Goal: Complete application form

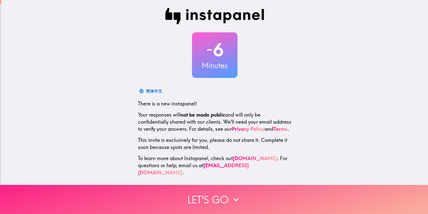
click at [203, 201] on button "Let's go" at bounding box center [214, 199] width 428 height 29
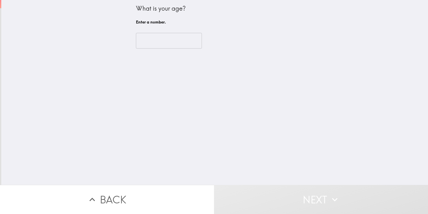
click at [170, 45] on input "number" at bounding box center [169, 41] width 66 height 16
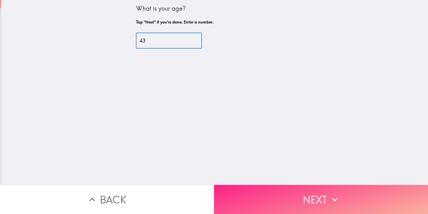
type input "43"
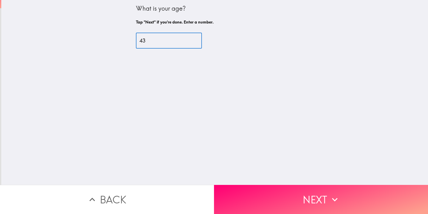
drag, startPoint x: 305, startPoint y: 194, endPoint x: 305, endPoint y: 189, distance: 5.0
click at [305, 194] on button "Next" at bounding box center [321, 199] width 214 height 29
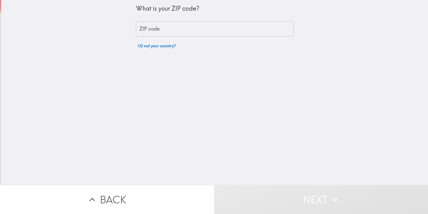
click at [234, 27] on input "ZIP code" at bounding box center [215, 29] width 158 height 16
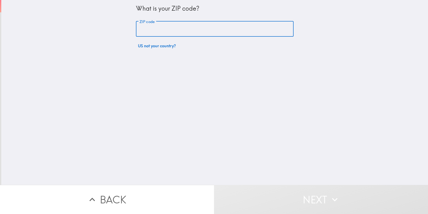
type input "43230"
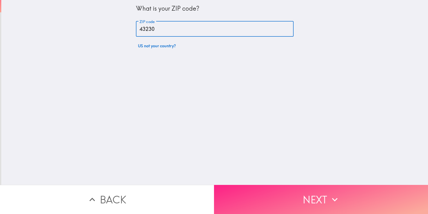
click at [274, 195] on button "Next" at bounding box center [321, 199] width 214 height 29
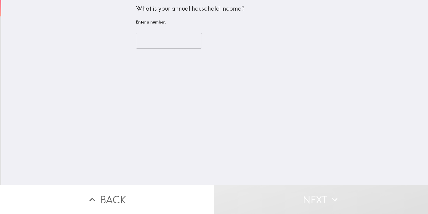
click at [163, 42] on input "number" at bounding box center [169, 41] width 66 height 16
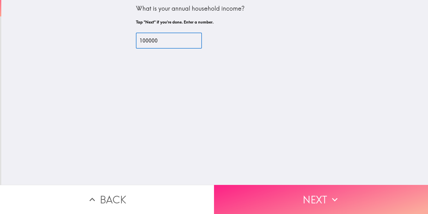
type input "100000"
click at [265, 197] on button "Next" at bounding box center [321, 199] width 214 height 29
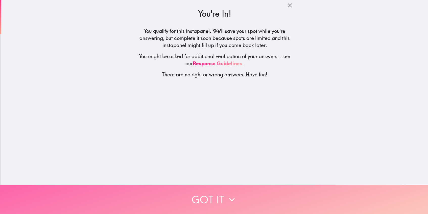
click at [206, 201] on button "Got it" at bounding box center [214, 199] width 428 height 29
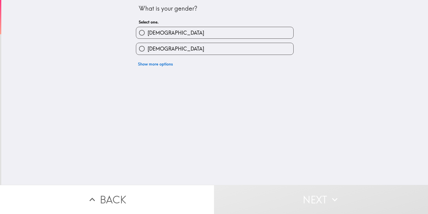
click at [201, 50] on label "[DEMOGRAPHIC_DATA]" at bounding box center [214, 48] width 157 height 11
click at [147, 50] on input "[DEMOGRAPHIC_DATA]" at bounding box center [141, 48] width 11 height 11
radio input "true"
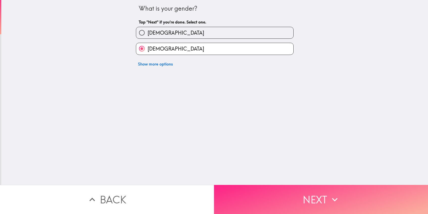
click at [276, 201] on button "Next" at bounding box center [321, 199] width 214 height 29
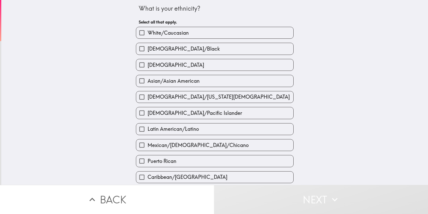
click at [241, 32] on label "White/Caucasian" at bounding box center [214, 32] width 157 height 11
click at [147, 32] on input "White/Caucasian" at bounding box center [141, 32] width 11 height 11
checkbox input "true"
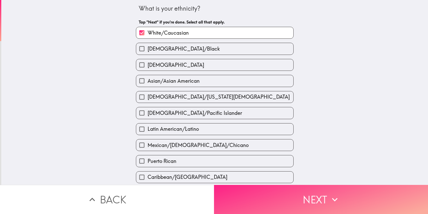
click at [266, 202] on button "Next" at bounding box center [321, 199] width 214 height 29
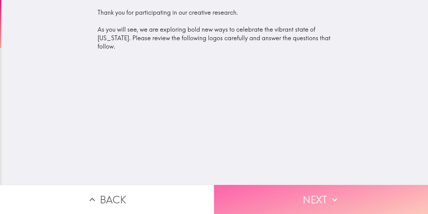
click at [265, 202] on button "Next" at bounding box center [321, 199] width 214 height 29
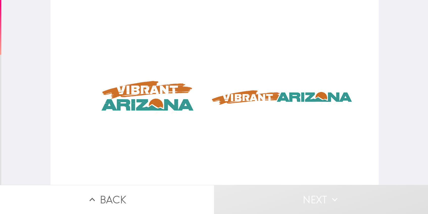
click at [147, 99] on div at bounding box center [214, 92] width 328 height 185
click at [267, 98] on div at bounding box center [214, 92] width 328 height 185
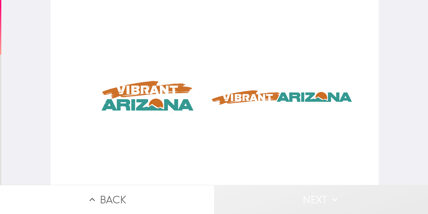
click at [323, 197] on button "Next" at bounding box center [321, 199] width 214 height 29
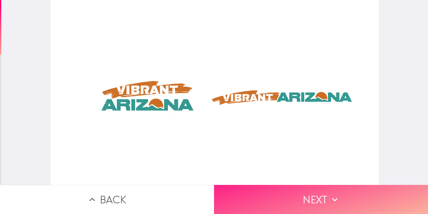
click at [323, 197] on button "Next" at bounding box center [321, 199] width 214 height 29
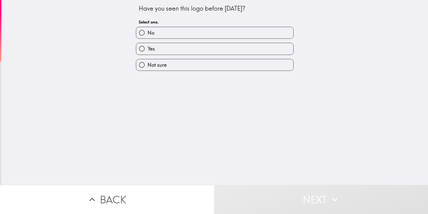
click at [253, 32] on label "No" at bounding box center [214, 32] width 157 height 11
click at [147, 32] on input "No" at bounding box center [141, 32] width 11 height 11
radio input "true"
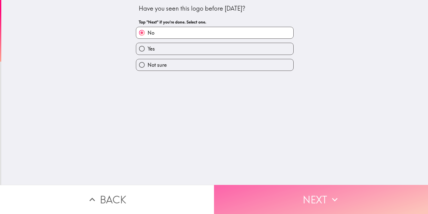
click at [293, 204] on button "Next" at bounding box center [321, 199] width 214 height 29
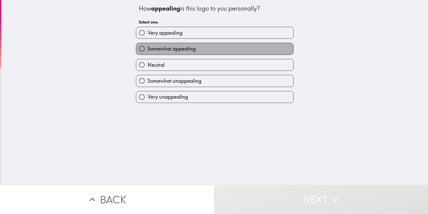
click at [267, 48] on label "Somewhat appealing" at bounding box center [214, 48] width 157 height 11
click at [147, 48] on input "Somewhat appealing" at bounding box center [141, 48] width 11 height 11
radio input "true"
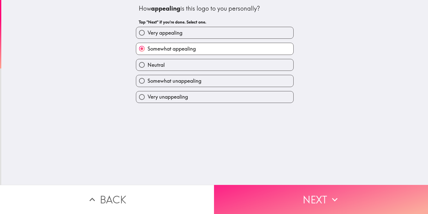
click at [276, 195] on button "Next" at bounding box center [321, 199] width 214 height 29
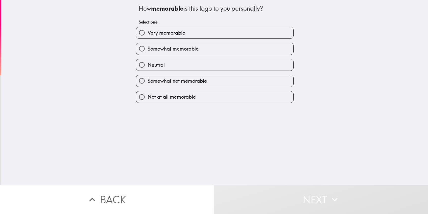
click at [229, 48] on label "Somewhat memorable" at bounding box center [214, 48] width 157 height 11
click at [147, 48] on input "Somewhat memorable" at bounding box center [141, 48] width 11 height 11
radio input "true"
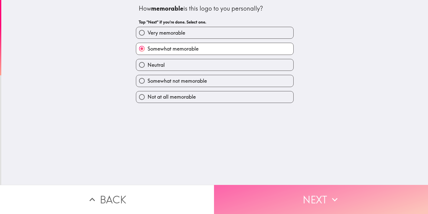
click at [273, 205] on button "Next" at bounding box center [321, 199] width 214 height 29
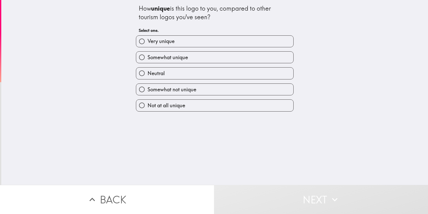
click at [229, 41] on label "Very unique" at bounding box center [214, 41] width 157 height 11
click at [147, 41] on input "Very unique" at bounding box center [141, 41] width 11 height 11
radio input "true"
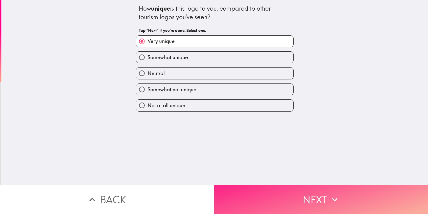
click at [283, 202] on button "Next" at bounding box center [321, 199] width 214 height 29
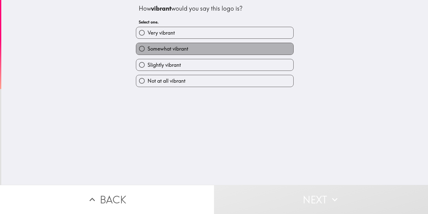
click at [232, 49] on label "Somewhat vibrant" at bounding box center [214, 48] width 157 height 11
click at [147, 49] on input "Somewhat vibrant" at bounding box center [141, 48] width 11 height 11
radio input "true"
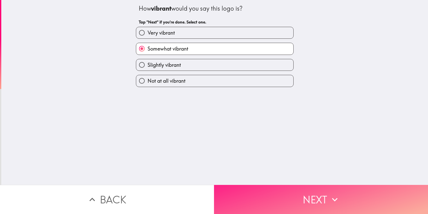
click at [268, 191] on button "Next" at bounding box center [321, 199] width 214 height 29
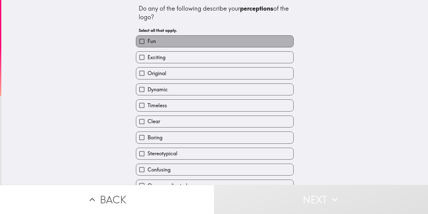
click at [257, 40] on label "Fun" at bounding box center [214, 41] width 157 height 11
click at [147, 40] on input "Fun" at bounding box center [141, 41] width 11 height 11
checkbox input "true"
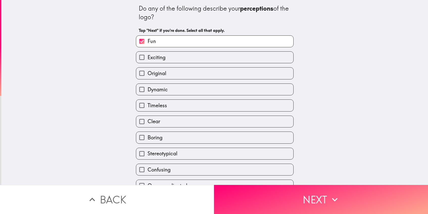
click at [243, 74] on label "Original" at bounding box center [214, 72] width 157 height 11
click at [147, 74] on input "Original" at bounding box center [141, 72] width 11 height 11
checkbox input "true"
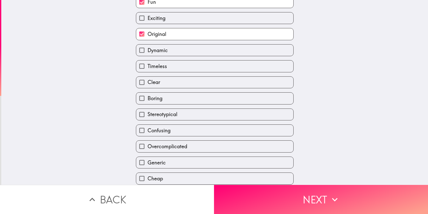
scroll to position [59, 0]
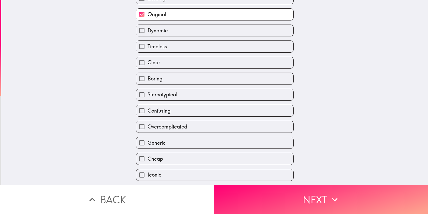
click at [219, 63] on label "Clear" at bounding box center [214, 62] width 157 height 11
click at [147, 63] on input "Clear" at bounding box center [141, 62] width 11 height 11
checkbox input "true"
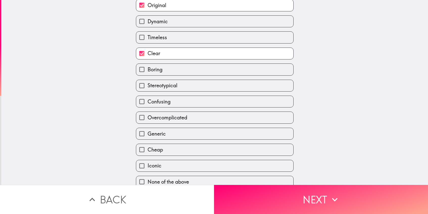
scroll to position [74, 0]
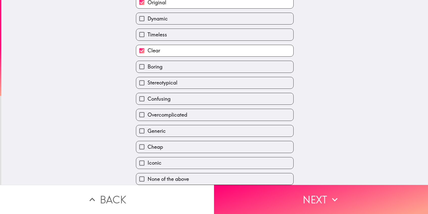
click at [244, 165] on label "Iconic" at bounding box center [214, 162] width 157 height 11
click at [147, 165] on input "Iconic" at bounding box center [141, 162] width 11 height 11
checkbox input "true"
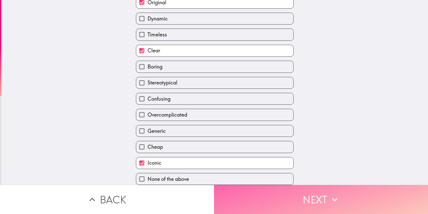
click at [311, 199] on button "Next" at bounding box center [321, 199] width 214 height 29
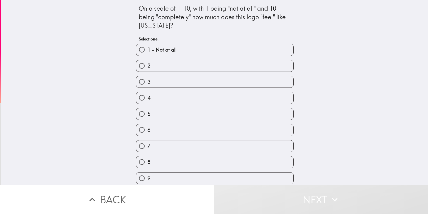
scroll to position [18, 0]
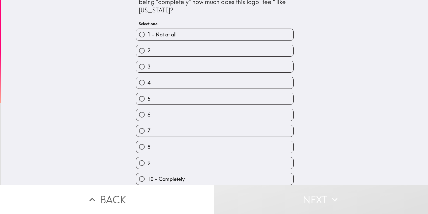
click at [216, 145] on label "8" at bounding box center [214, 146] width 157 height 11
click at [147, 145] on input "8" at bounding box center [141, 146] width 11 height 11
radio input "true"
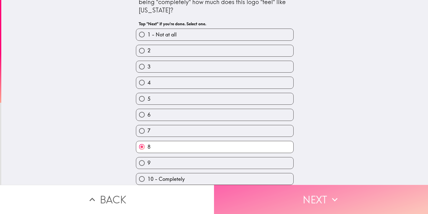
click at [296, 197] on button "Next" at bounding box center [321, 199] width 214 height 29
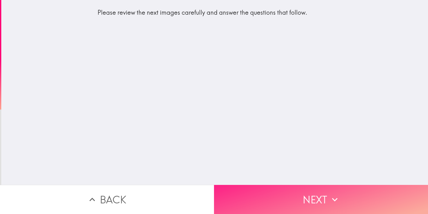
click at [296, 197] on button "Next" at bounding box center [321, 199] width 214 height 29
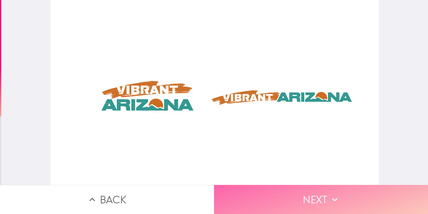
click at [298, 198] on button "Next" at bounding box center [321, 199] width 214 height 29
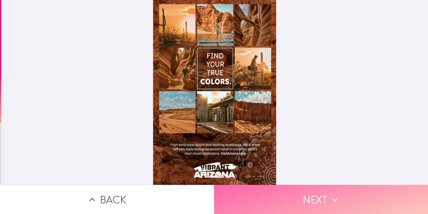
click at [316, 201] on button "Next" at bounding box center [321, 199] width 214 height 29
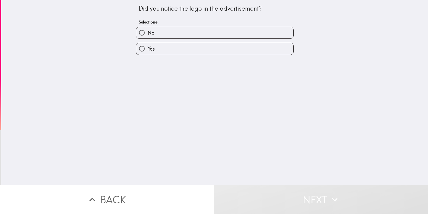
click at [220, 48] on label "Yes" at bounding box center [214, 48] width 157 height 11
click at [147, 48] on input "Yes" at bounding box center [141, 48] width 11 height 11
radio input "true"
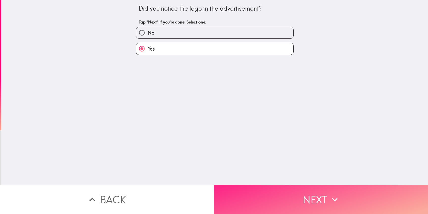
click at [272, 190] on button "Next" at bounding box center [321, 199] width 214 height 29
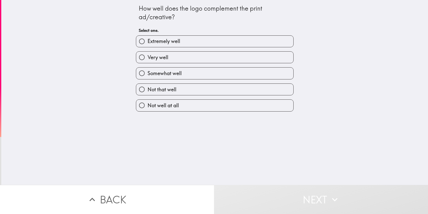
click at [247, 40] on label "Extremely well" at bounding box center [214, 41] width 157 height 11
click at [147, 40] on input "Extremely well" at bounding box center [141, 41] width 11 height 11
radio input "true"
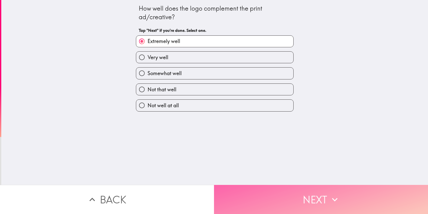
click at [267, 201] on button "Next" at bounding box center [321, 199] width 214 height 29
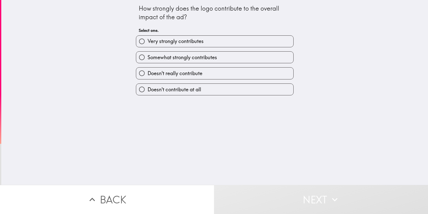
click at [250, 41] on label "Very strongly contributes" at bounding box center [214, 41] width 157 height 11
click at [147, 41] on input "Very strongly contributes" at bounding box center [141, 41] width 11 height 11
radio input "true"
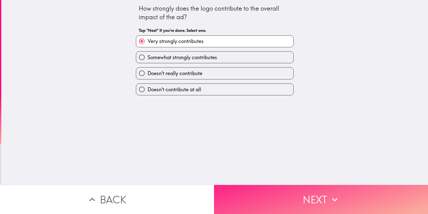
click at [260, 198] on button "Next" at bounding box center [321, 199] width 214 height 29
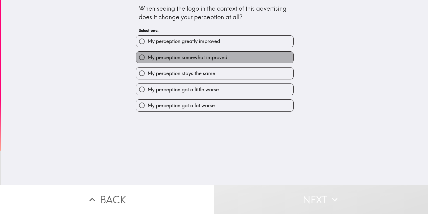
click at [255, 55] on label "My perception somewhat improved" at bounding box center [214, 57] width 157 height 11
click at [147, 55] on input "My perception somewhat improved" at bounding box center [141, 57] width 11 height 11
radio input "true"
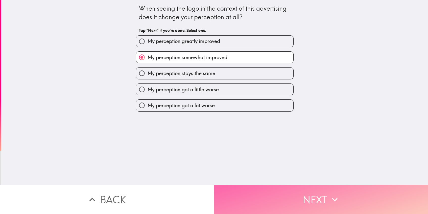
click at [267, 211] on button "Next" at bounding box center [321, 199] width 214 height 29
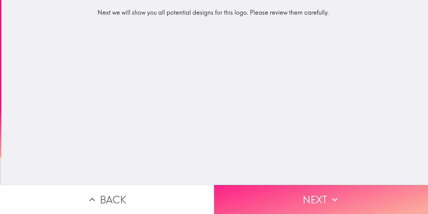
click at [260, 203] on button "Next" at bounding box center [321, 199] width 214 height 29
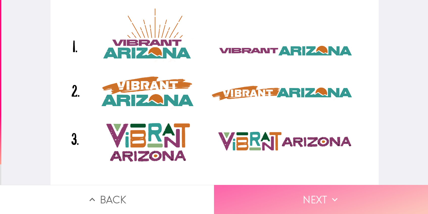
click at [260, 203] on button "Next" at bounding box center [321, 199] width 214 height 29
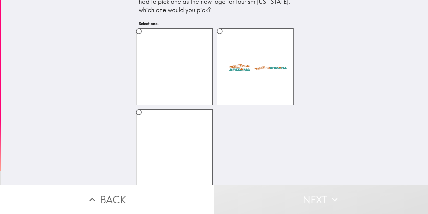
scroll to position [17, 0]
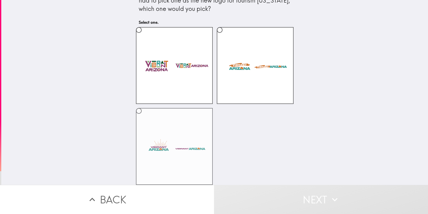
click at [175, 154] on label at bounding box center [174, 146] width 77 height 77
click at [144, 116] on input "radio" at bounding box center [138, 110] width 11 height 11
radio input "true"
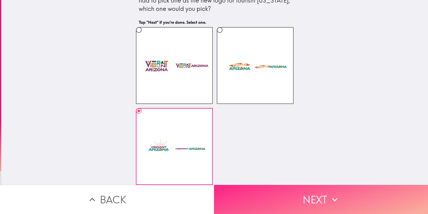
click at [277, 196] on button "Next" at bounding box center [321, 199] width 214 height 29
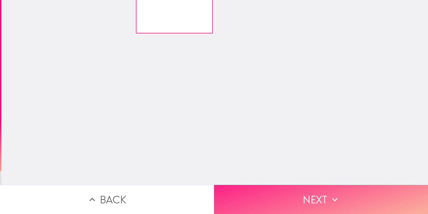
scroll to position [0, 0]
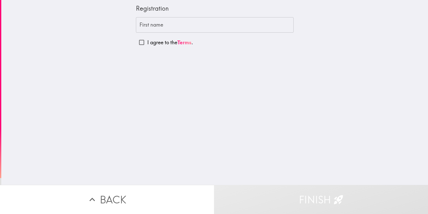
click at [187, 23] on input "First name" at bounding box center [215, 25] width 158 height 16
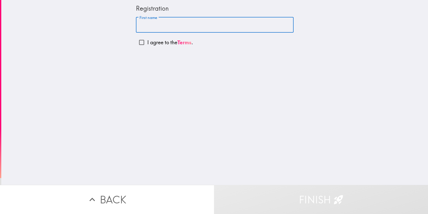
type input "[PERSON_NAME]"
click at [142, 42] on input "I agree to the Terms ." at bounding box center [141, 42] width 11 height 11
checkbox input "true"
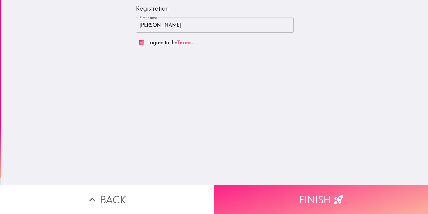
click at [268, 202] on button "Finish" at bounding box center [321, 199] width 214 height 29
